Goal: Task Accomplishment & Management: Manage account settings

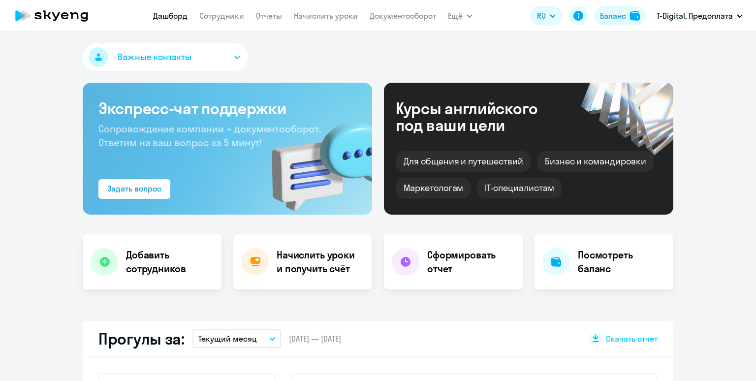
select select "30"
click at [332, 20] on link "Начислить уроки" at bounding box center [326, 16] width 64 height 10
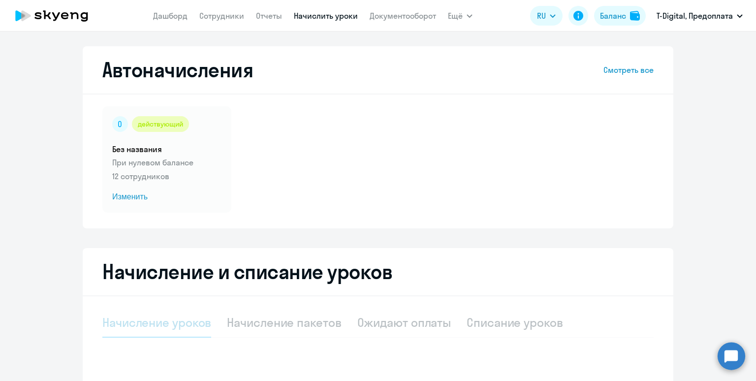
select select "10"
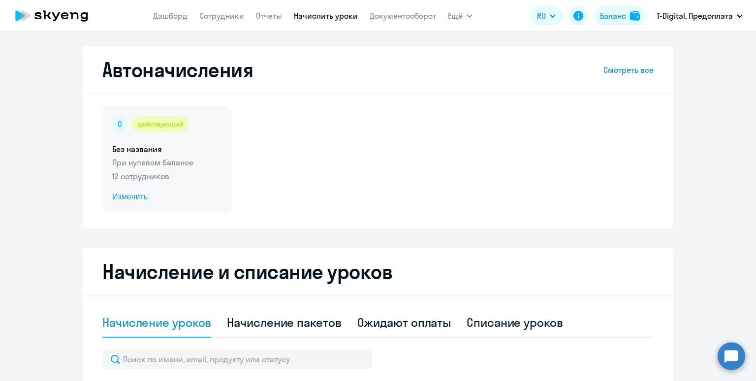
click at [197, 165] on p "При нулевом балансе" at bounding box center [166, 162] width 109 height 12
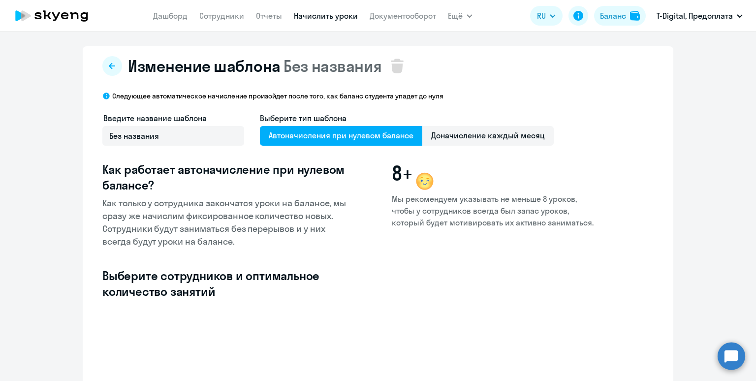
select select "10"
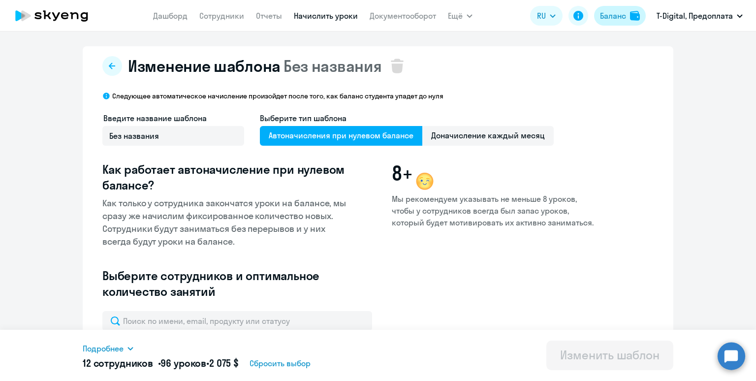
click at [610, 7] on button "Баланс" at bounding box center [620, 16] width 52 height 20
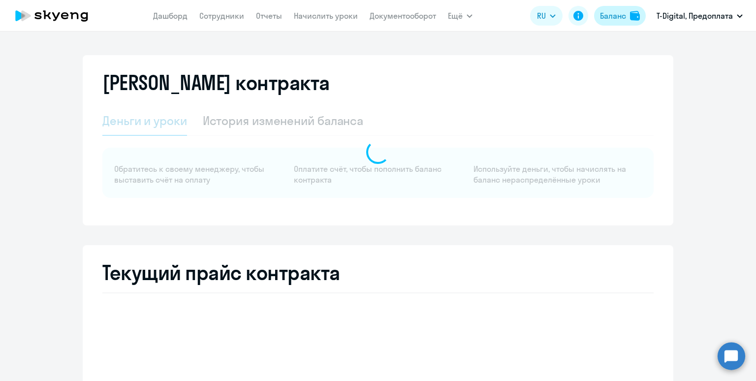
select select "english_adult_not_native_speaker"
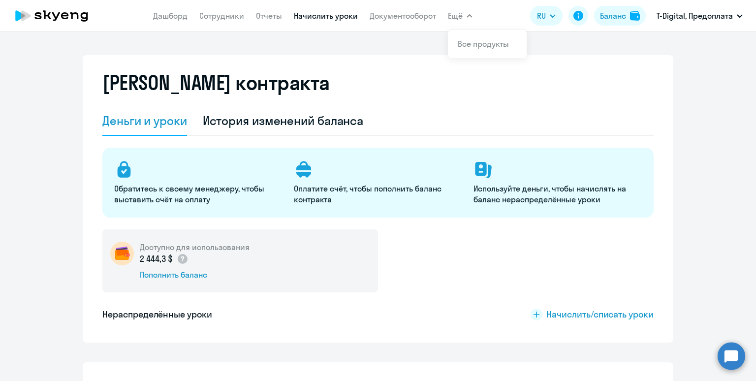
click at [321, 15] on link "Начислить уроки" at bounding box center [326, 16] width 64 height 10
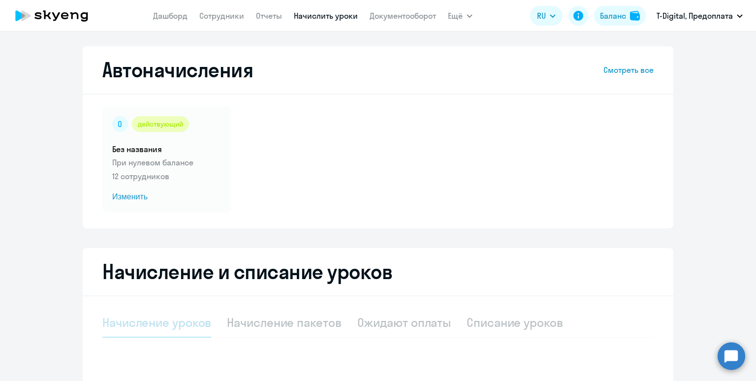
select select "10"
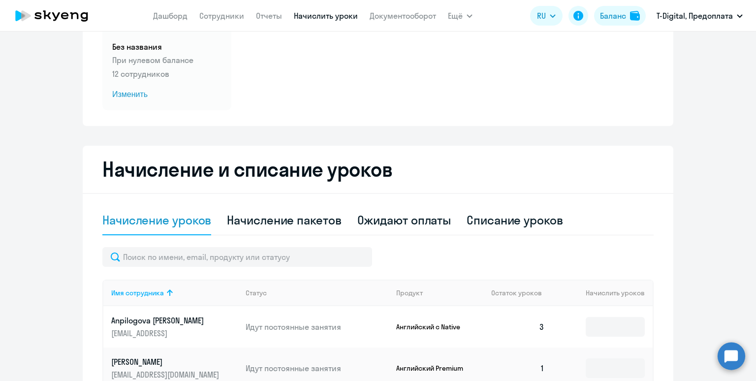
scroll to position [196, 0]
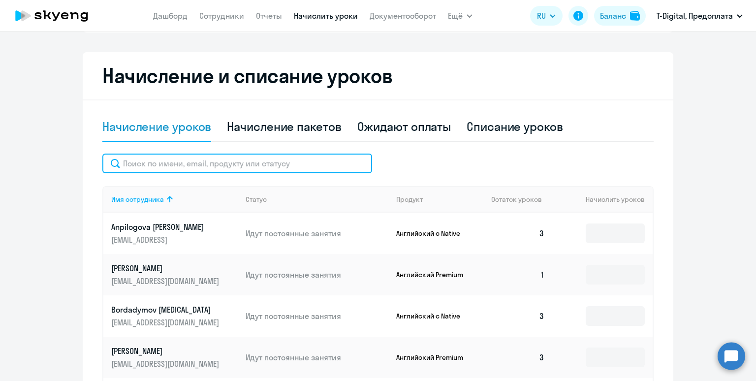
click at [195, 160] on input "text" at bounding box center [237, 164] width 270 height 20
paste input "Gorchakov"
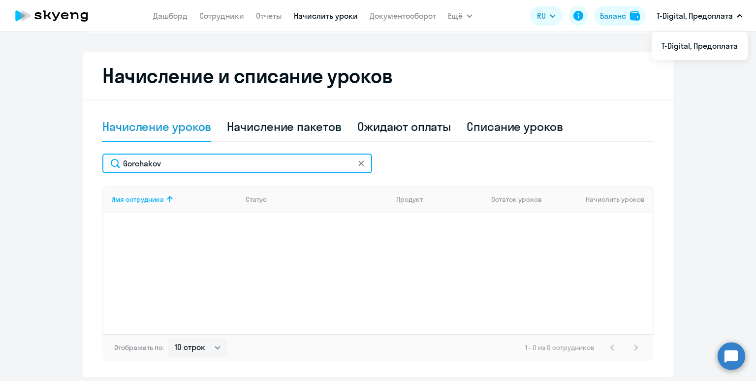
type input "Gorchakov"
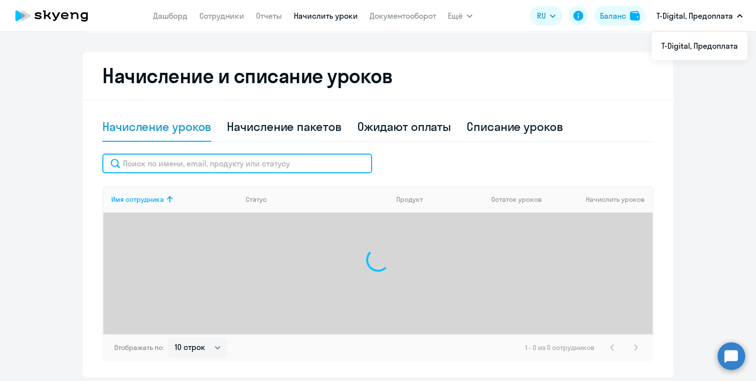
paste input "Mikhnyuk"
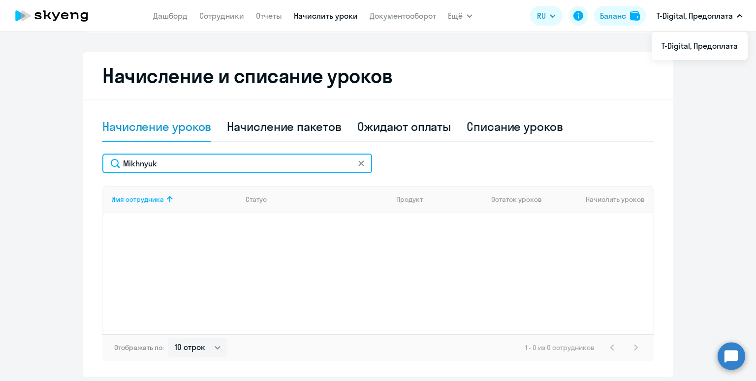
scroll to position [189, 0]
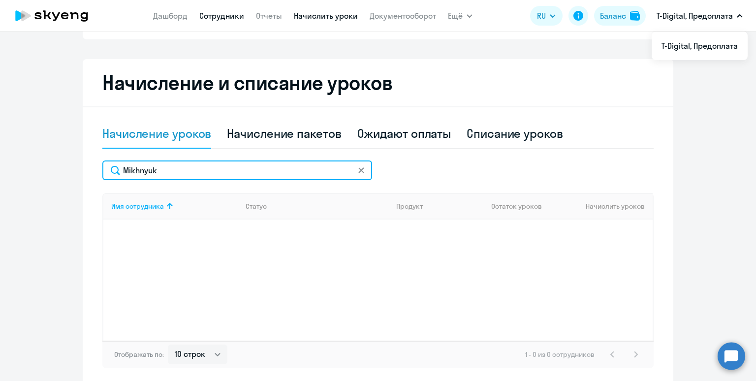
type input "Mikhnyuk"
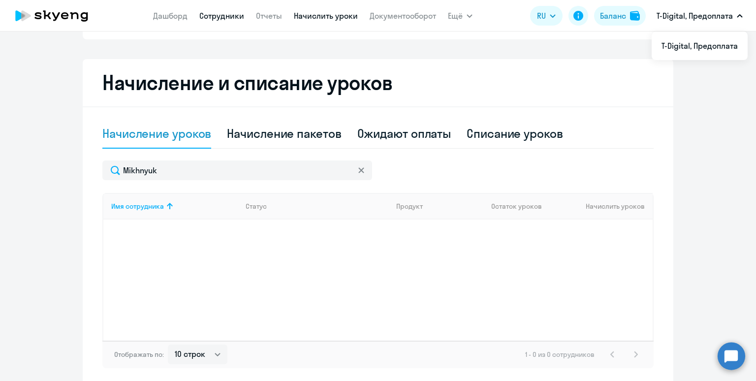
click at [222, 20] on link "Сотрудники" at bounding box center [221, 16] width 45 height 10
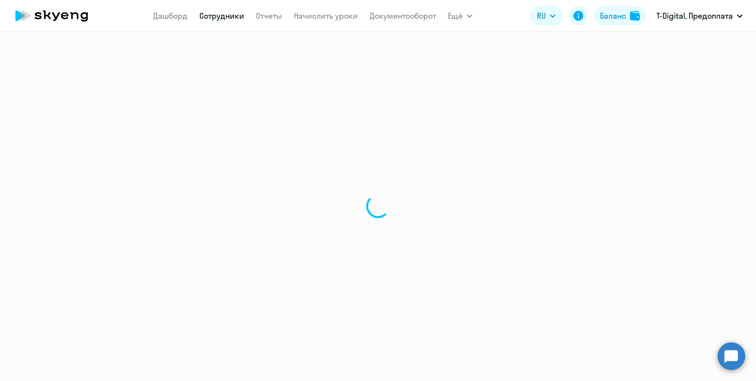
select select "30"
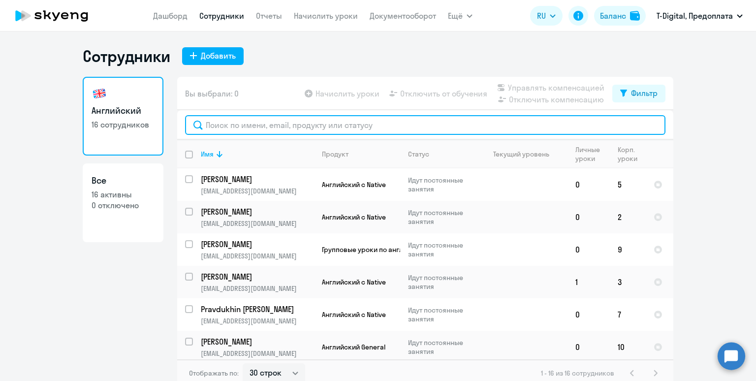
click at [264, 126] on input "text" at bounding box center [425, 125] width 480 height 20
paste input "Mikhnyuk"
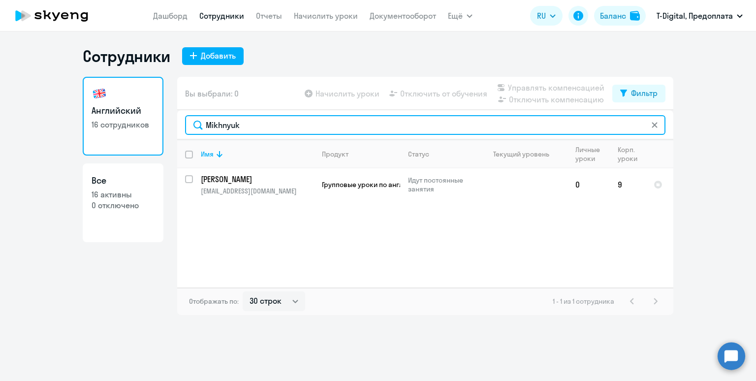
drag, startPoint x: 240, startPoint y: 125, endPoint x: 169, endPoint y: 120, distance: 71.1
click at [169, 120] on div "Английский 16 сотрудников Все 16 активны 0 отключено Вы выбрали: 0 Начислить ур…" at bounding box center [378, 196] width 591 height 238
paste input "Gorchakov"
drag, startPoint x: 260, startPoint y: 125, endPoint x: 187, endPoint y: 112, distance: 74.0
click at [187, 112] on div "Gorchakov" at bounding box center [425, 125] width 496 height 30
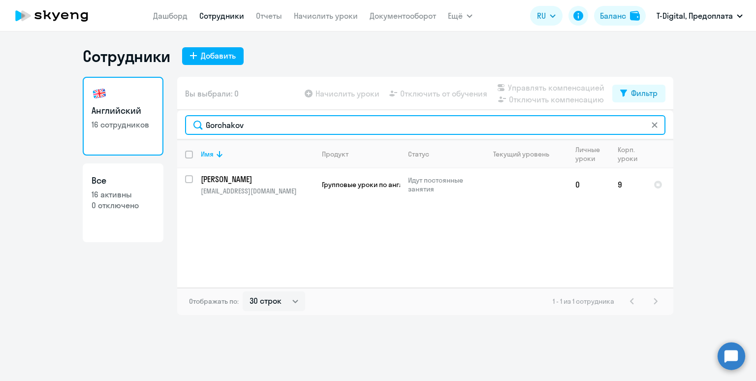
paste input "Chadromtse"
type input "[PERSON_NAME]"
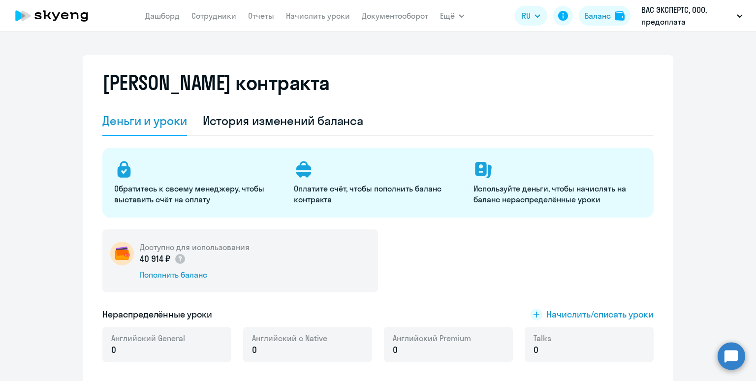
select select "english_adult_not_native_speaker"
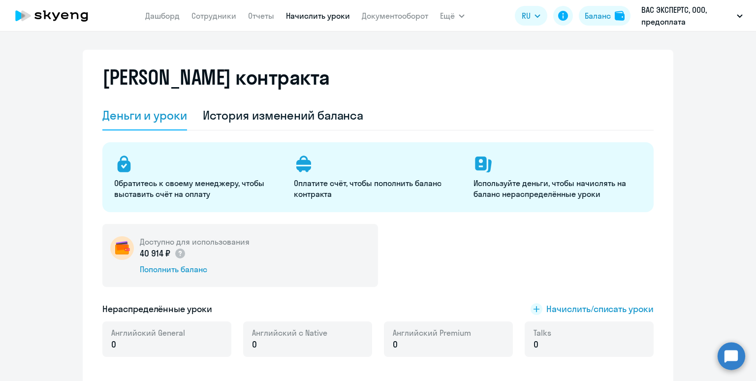
click at [322, 20] on link "Начислить уроки" at bounding box center [318, 16] width 64 height 10
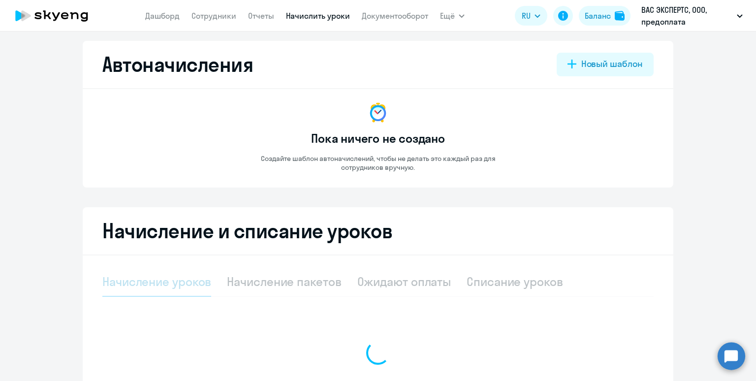
select select "10"
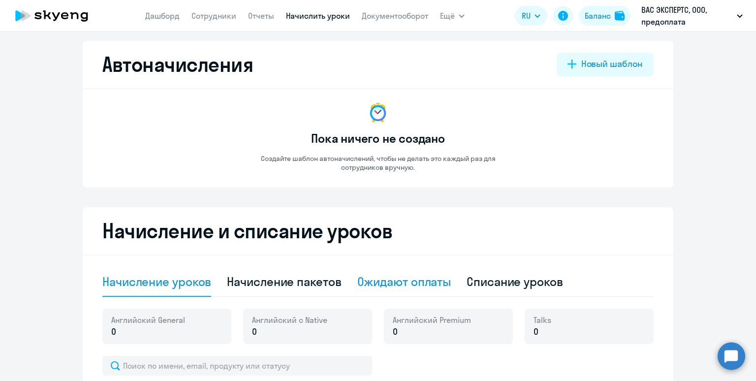
click at [429, 280] on div "Ожидают оплаты" at bounding box center [404, 282] width 94 height 16
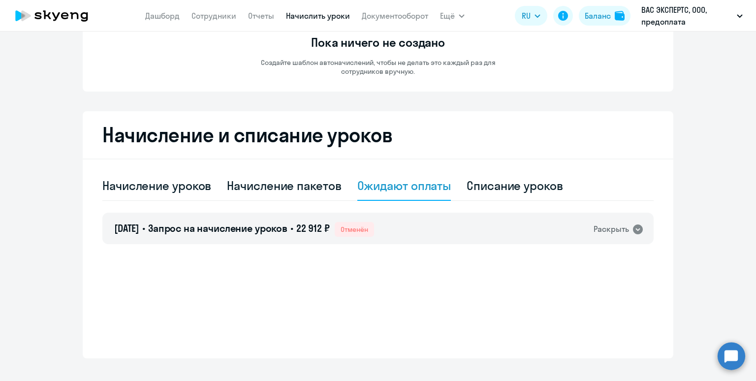
scroll to position [111, 0]
